Goal: Task Accomplishment & Management: Manage account settings

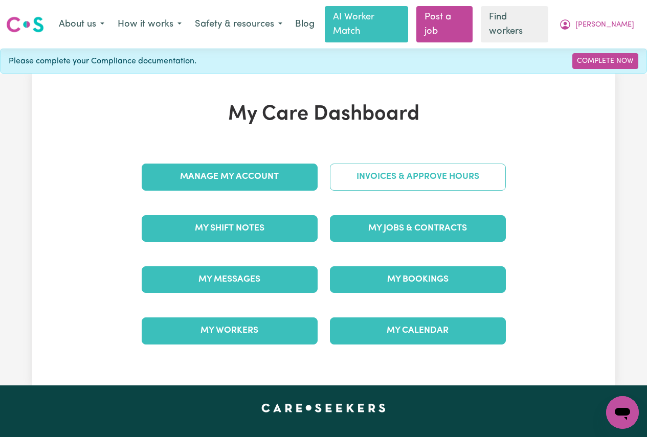
click at [364, 164] on link "Invoices & Approve Hours" at bounding box center [418, 177] width 176 height 27
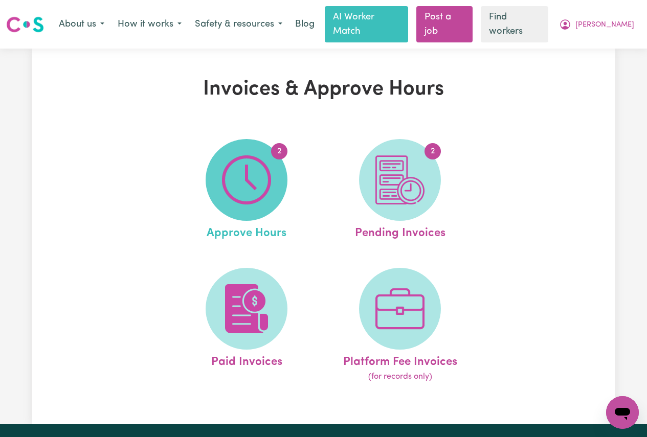
click at [257, 175] on img at bounding box center [246, 179] width 49 height 49
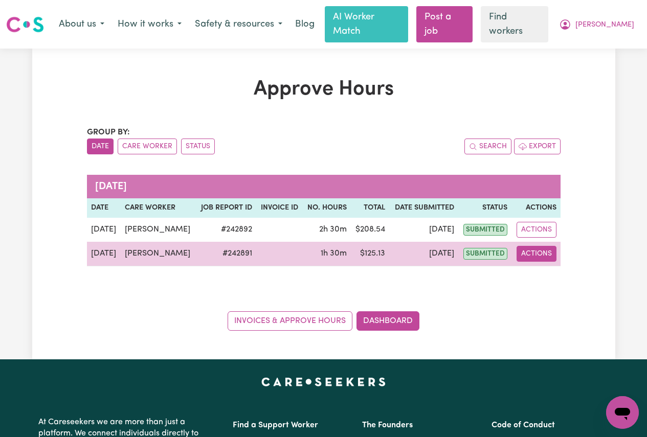
click at [538, 246] on button "Actions" at bounding box center [537, 254] width 40 height 16
click at [545, 269] on link "View Job Report" at bounding box center [560, 278] width 87 height 20
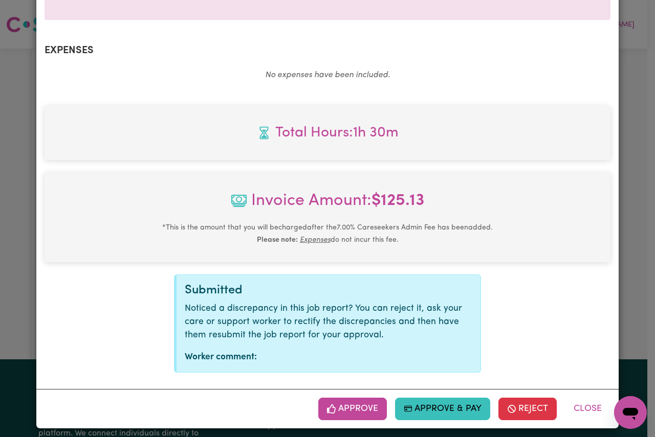
scroll to position [351, 0]
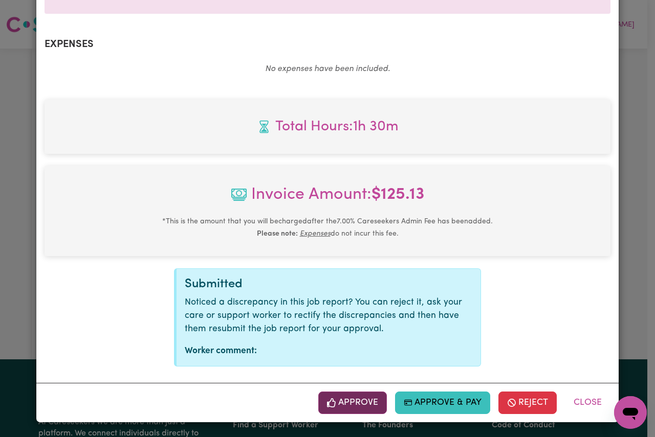
click at [355, 400] on button "Approve" at bounding box center [352, 403] width 69 height 23
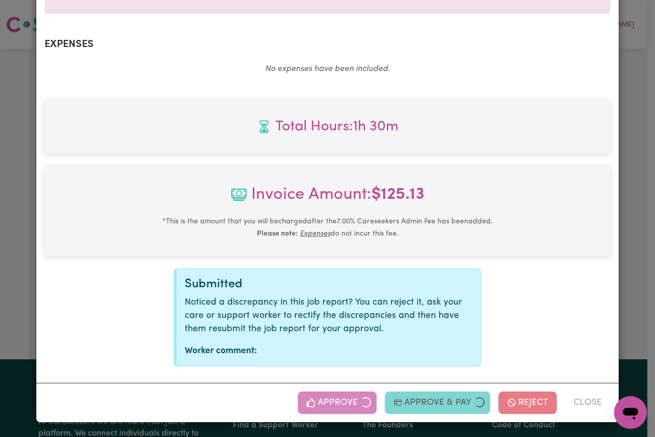
scroll to position [187, 0]
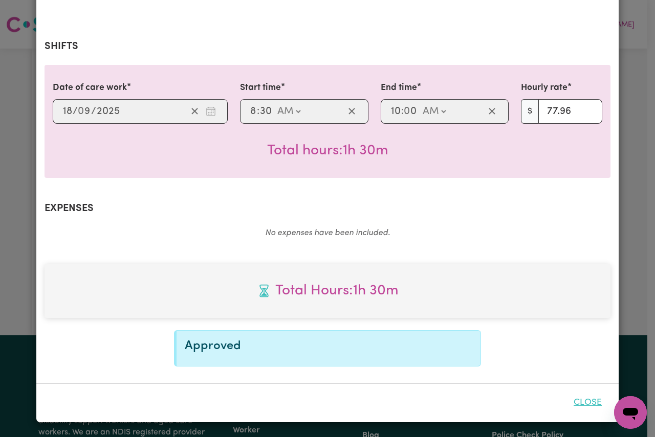
click at [584, 400] on button "Close" at bounding box center [588, 403] width 46 height 23
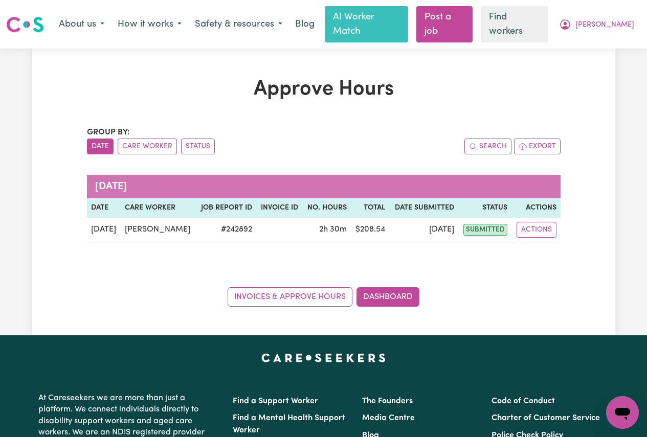
click at [466, 251] on div "Group by: Date Care Worker Status Search Export [DATE] Date Care worker Job Rep…" at bounding box center [324, 216] width 474 height 181
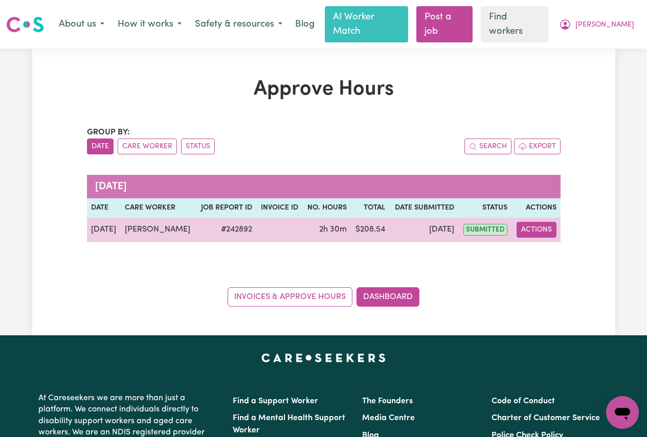
click at [536, 222] on button "Actions" at bounding box center [537, 230] width 40 height 16
click at [544, 243] on link "View Job Report" at bounding box center [560, 253] width 87 height 20
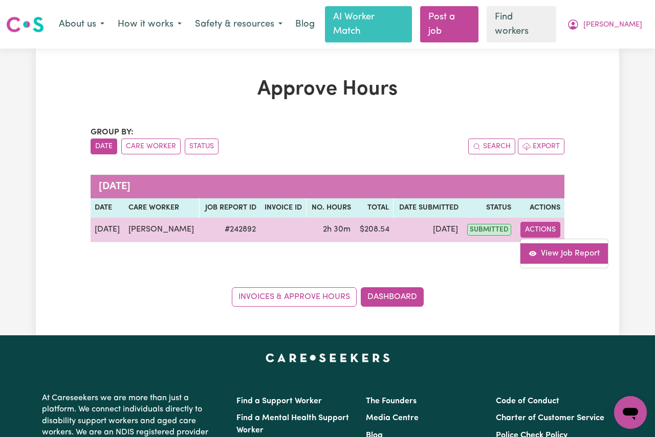
select select "pm"
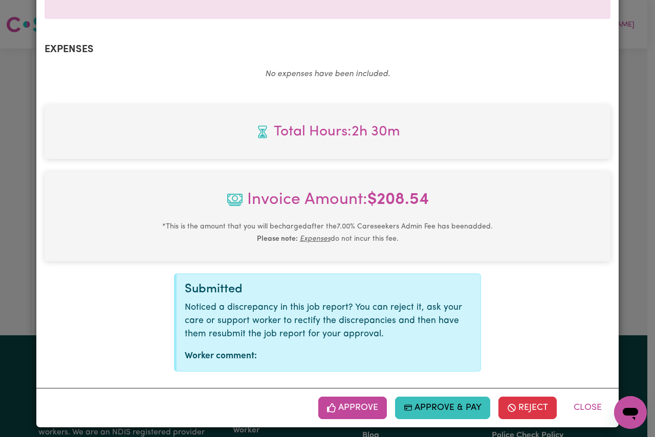
scroll to position [351, 0]
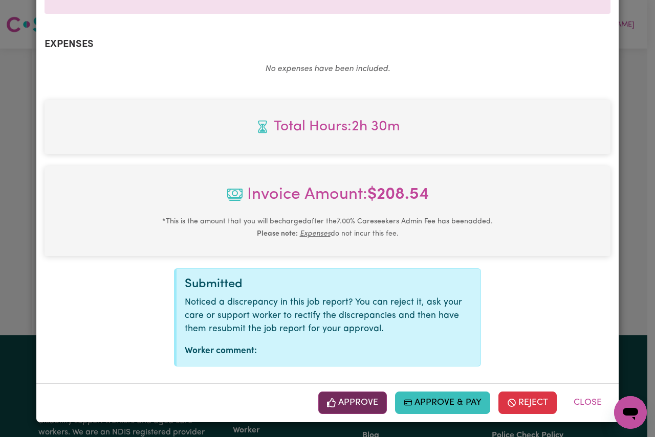
click at [360, 399] on button "Approve" at bounding box center [352, 403] width 69 height 23
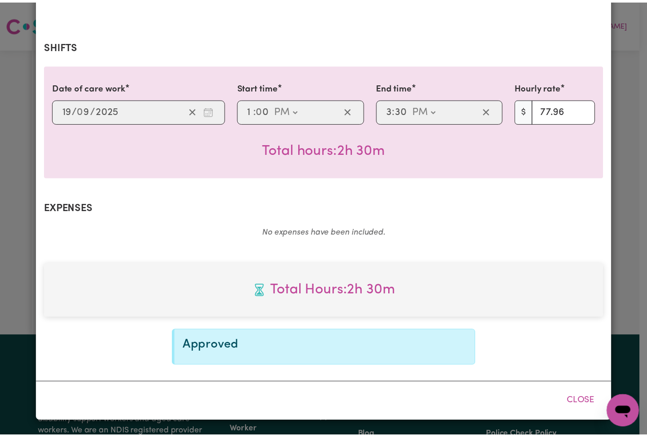
scroll to position [187, 0]
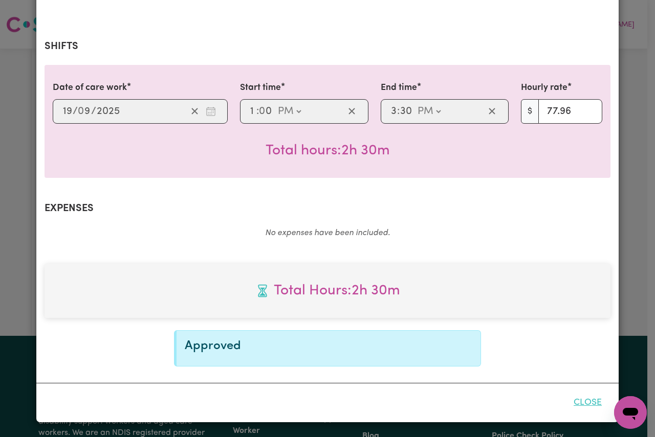
click at [585, 402] on button "Close" at bounding box center [588, 403] width 46 height 23
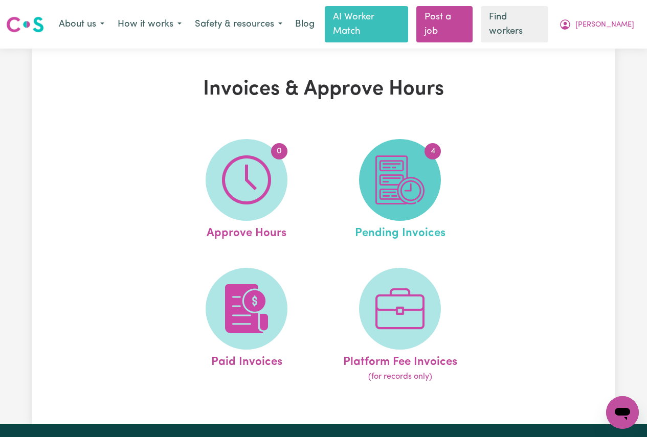
click at [389, 161] on img at bounding box center [399, 179] width 49 height 49
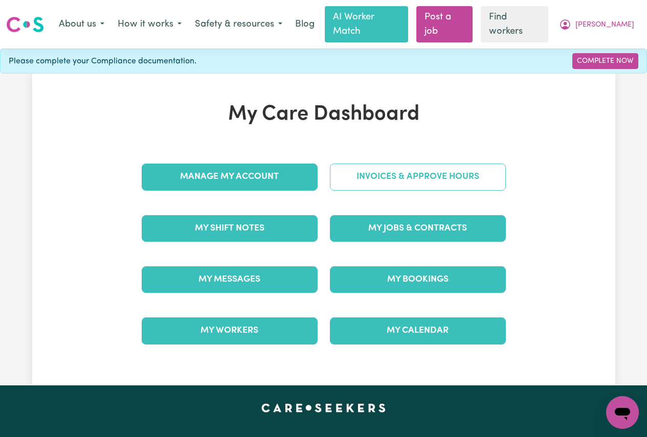
click at [388, 165] on link "Invoices & Approve Hours" at bounding box center [418, 177] width 176 height 27
